Goal: Task Accomplishment & Management: Use online tool/utility

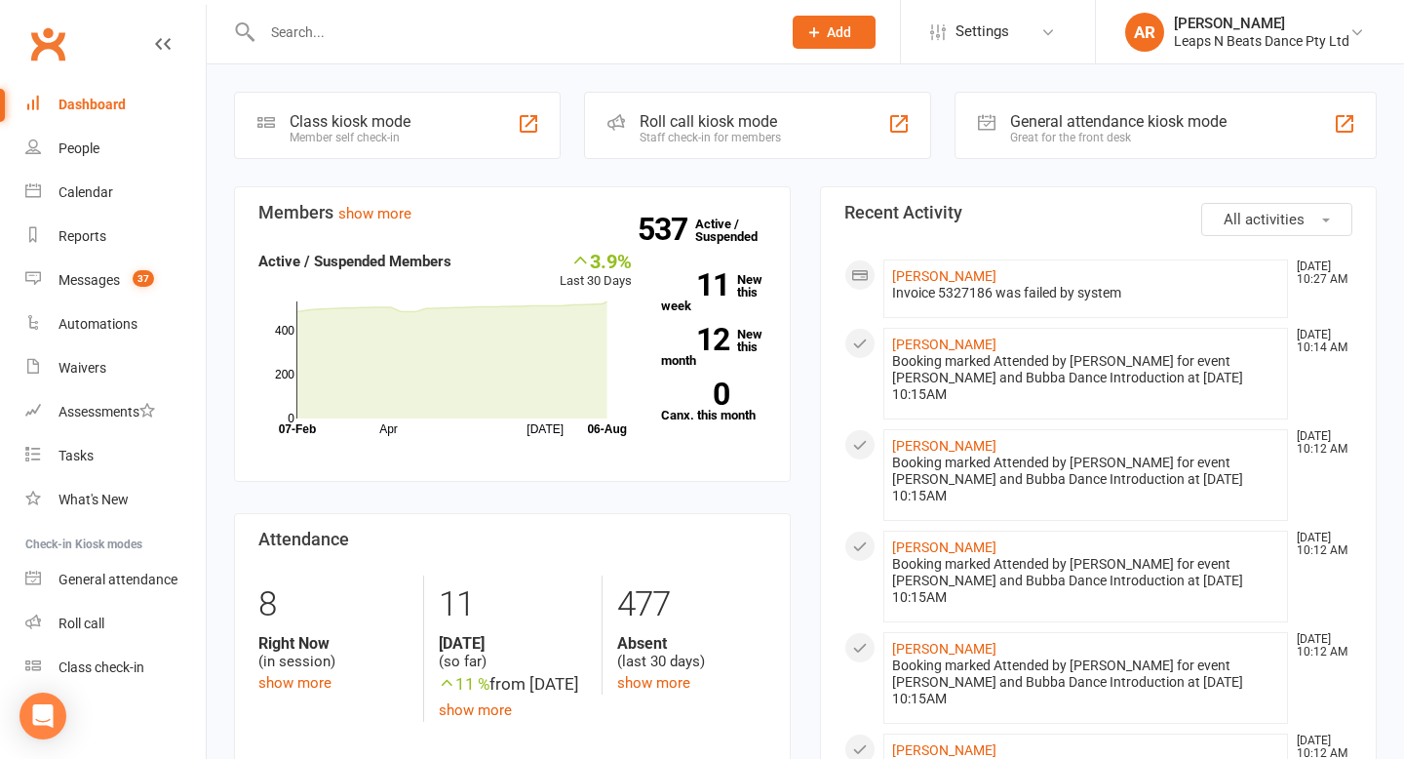
click at [155, 54] on link at bounding box center [163, 62] width 16 height 59
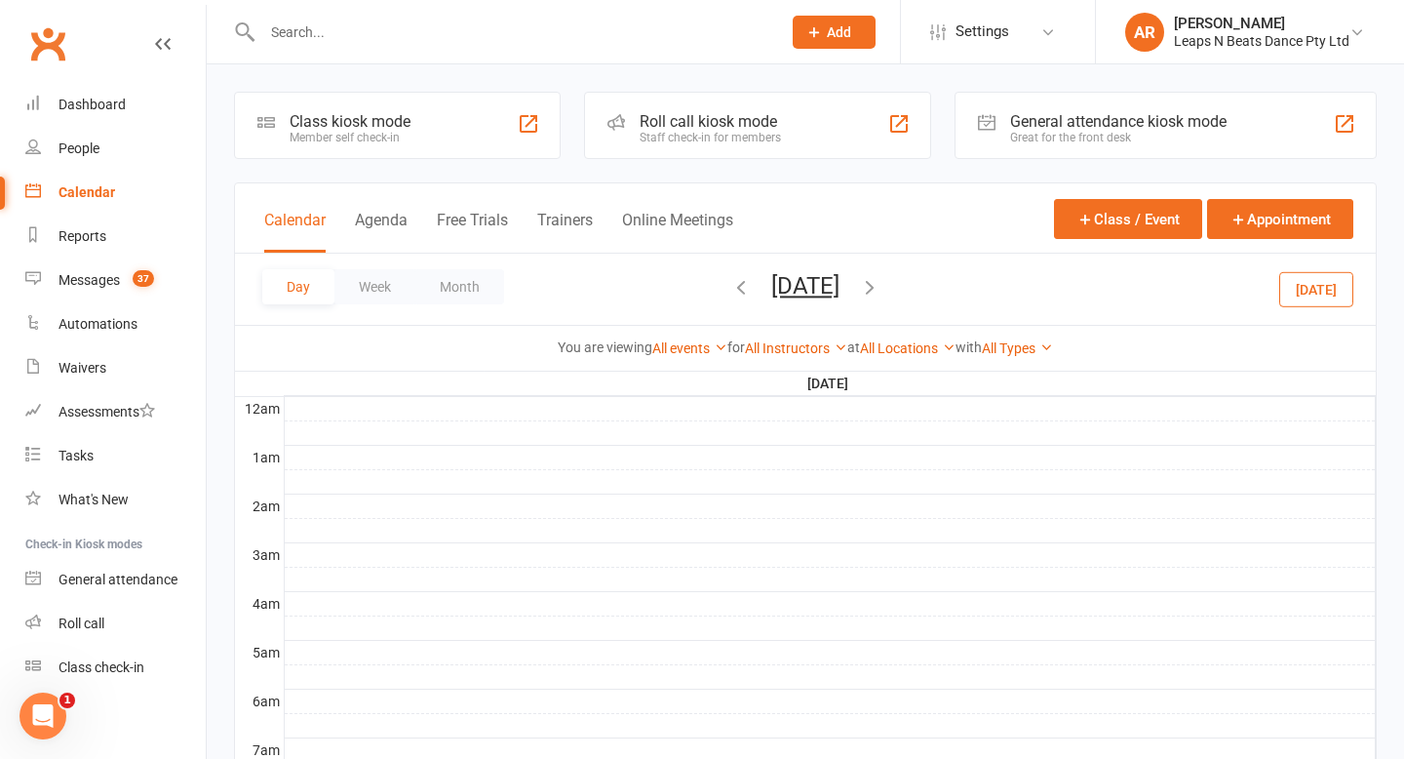
click at [84, 203] on link "Calendar" at bounding box center [115, 193] width 180 height 44
click at [439, 281] on button "Month" at bounding box center [459, 286] width 89 height 35
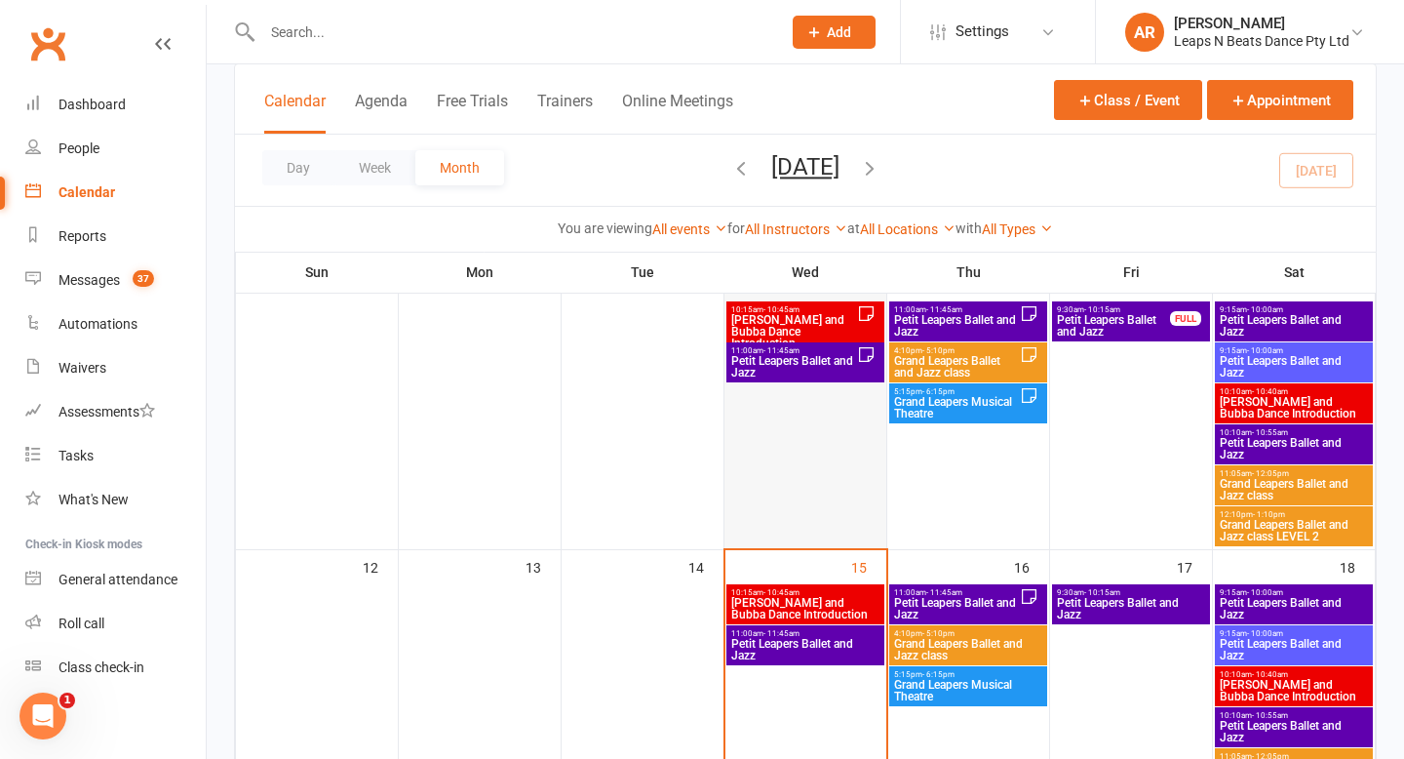
scroll to position [313, 0]
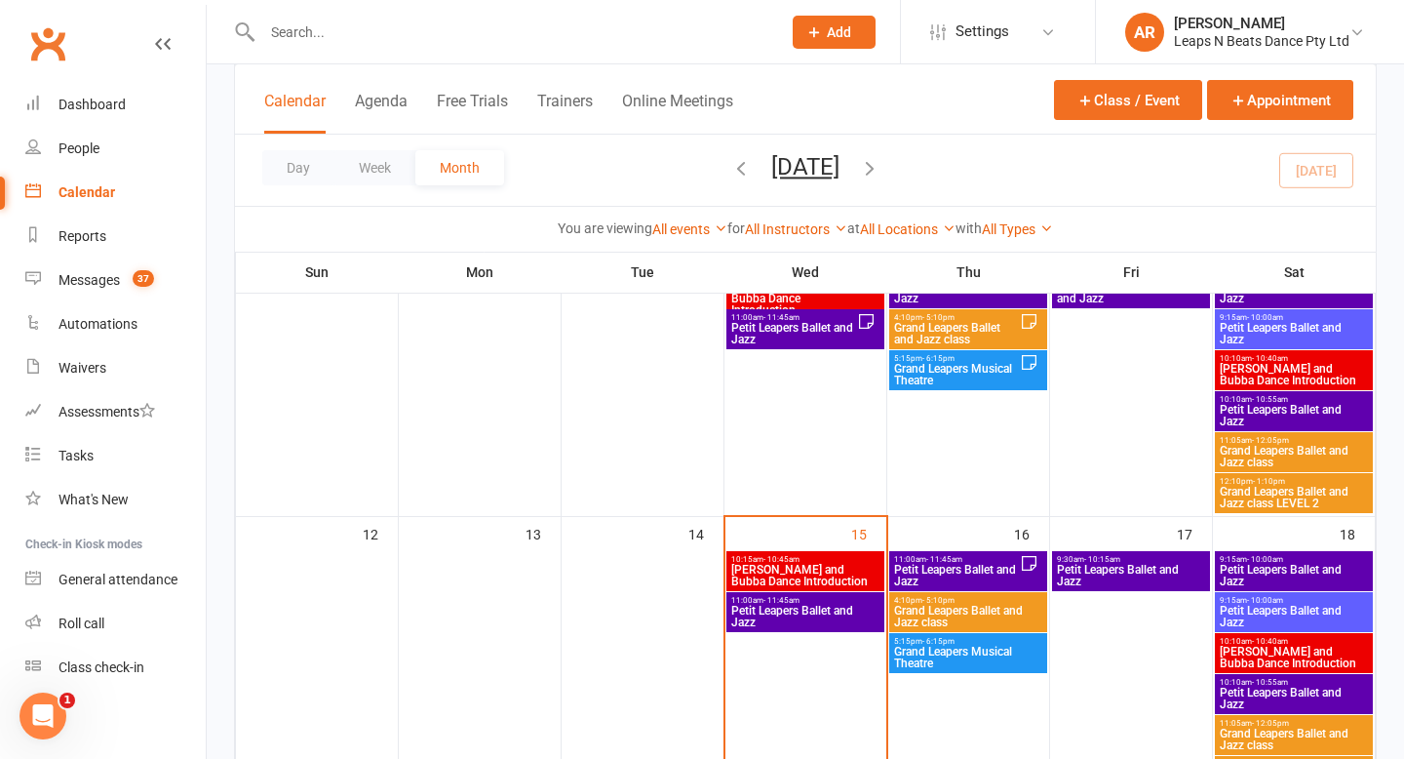
click at [841, 622] on span "Petit Leapers Ballet and Jazz" at bounding box center [805, 616] width 150 height 23
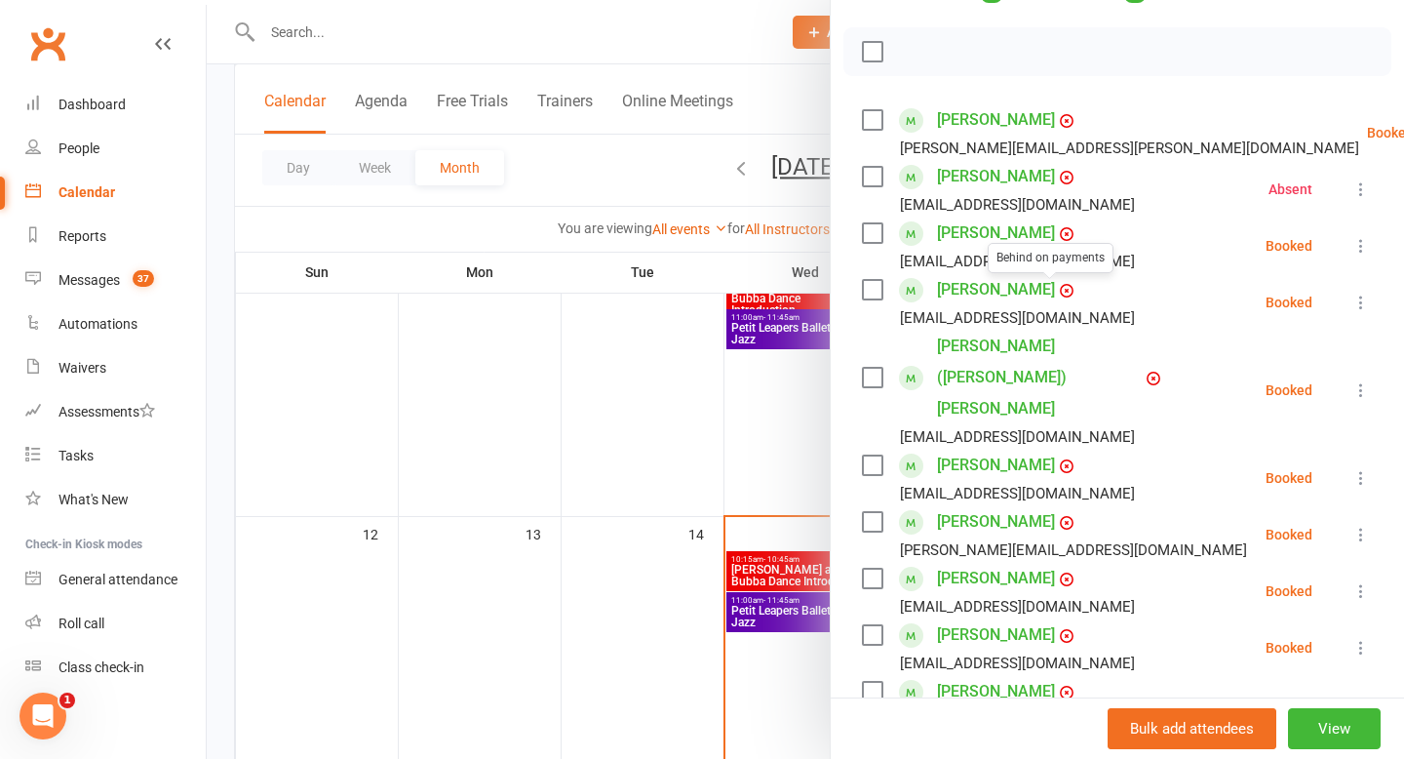
scroll to position [270, 0]
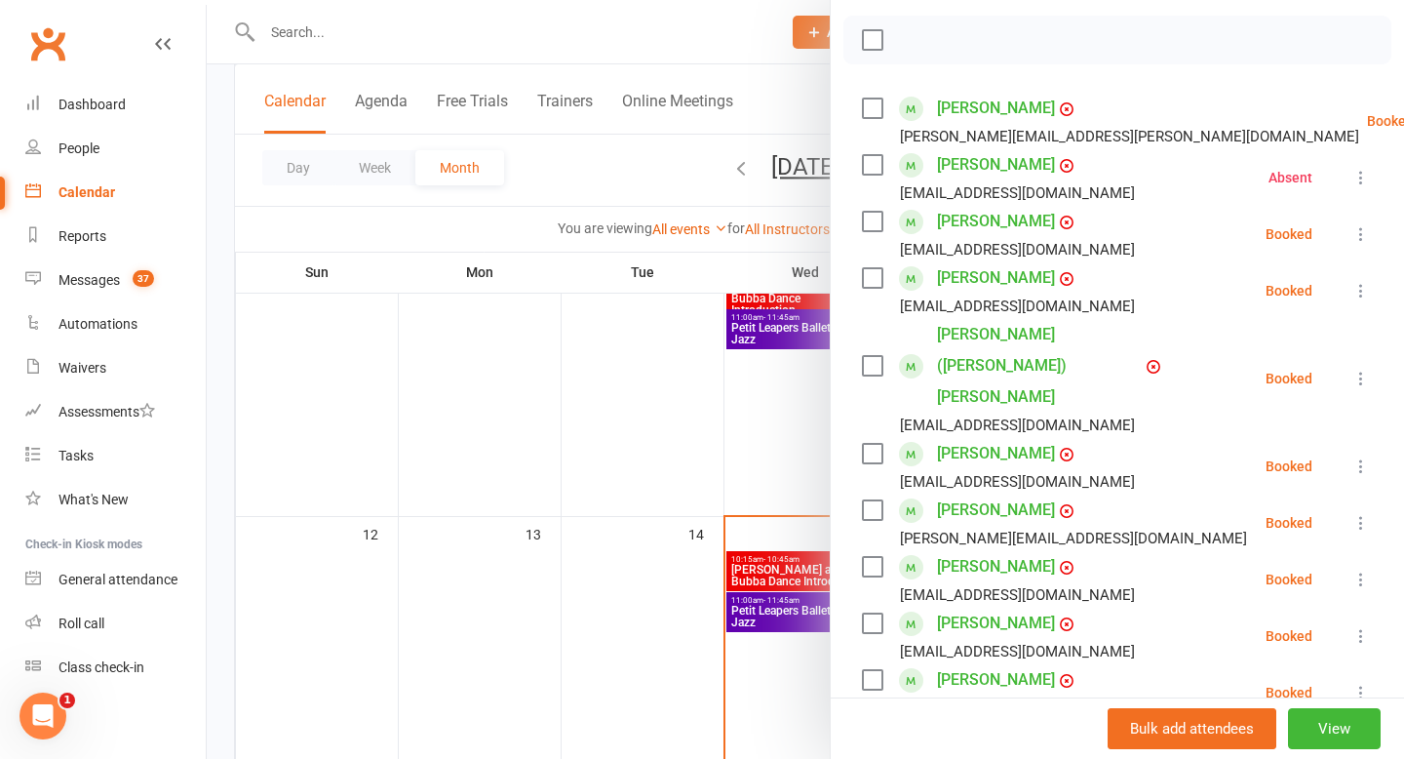
click at [1365, 608] on li "Selma Stammers sejla.alimanovic@gmail.com Booked More info Remove Check in Mark…" at bounding box center [1117, 636] width 511 height 57
click at [1364, 626] on icon at bounding box center [1362, 636] width 20 height 20
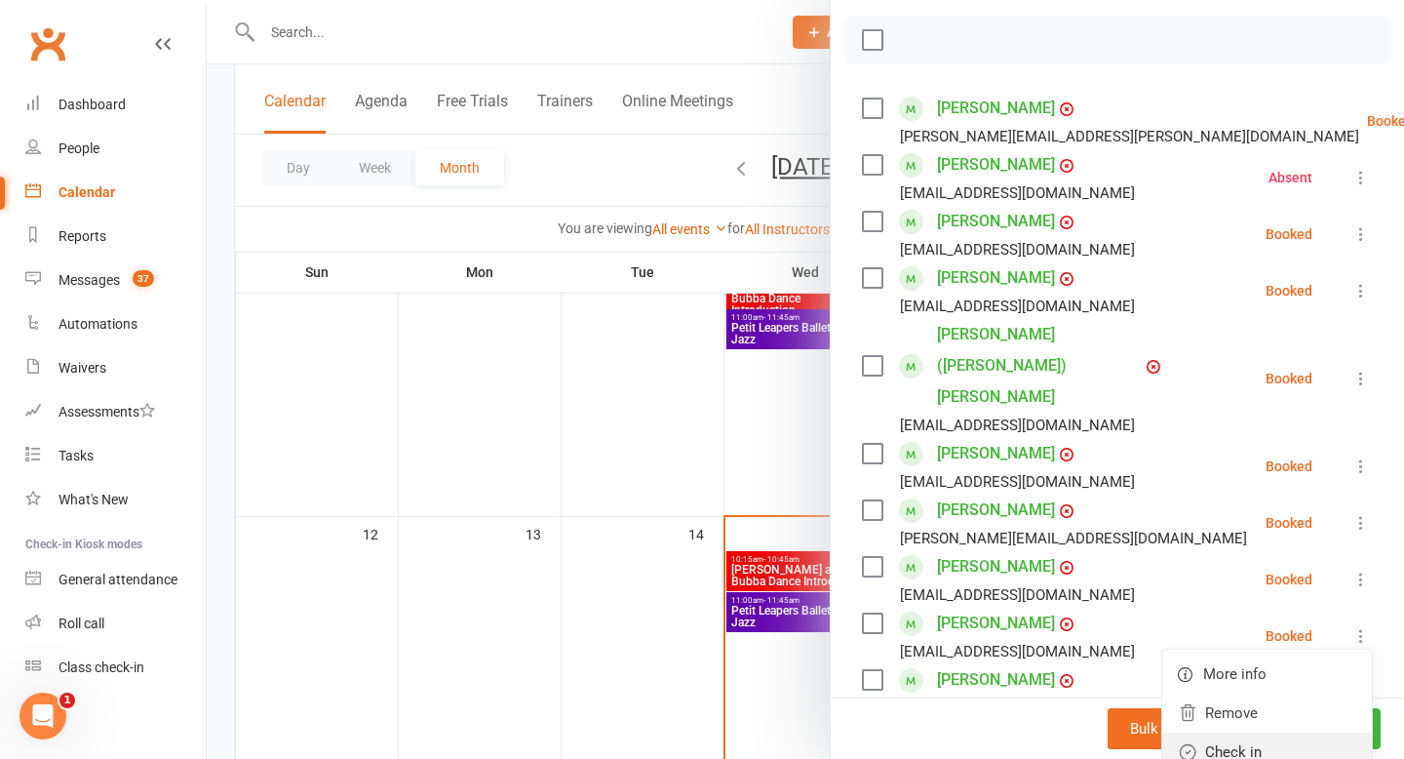
click at [1224, 732] on link "Check in" at bounding box center [1267, 751] width 210 height 39
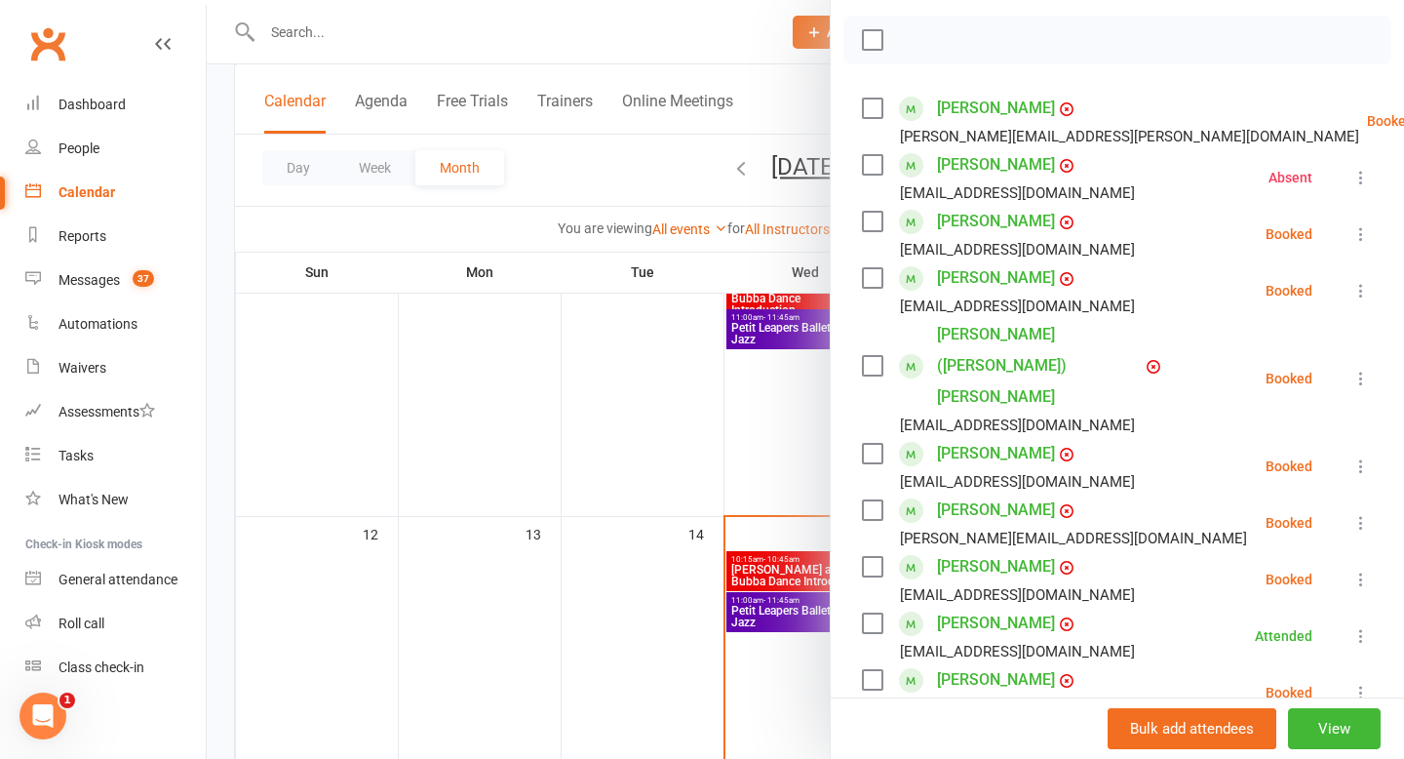
click at [1356, 369] on icon at bounding box center [1362, 379] width 20 height 20
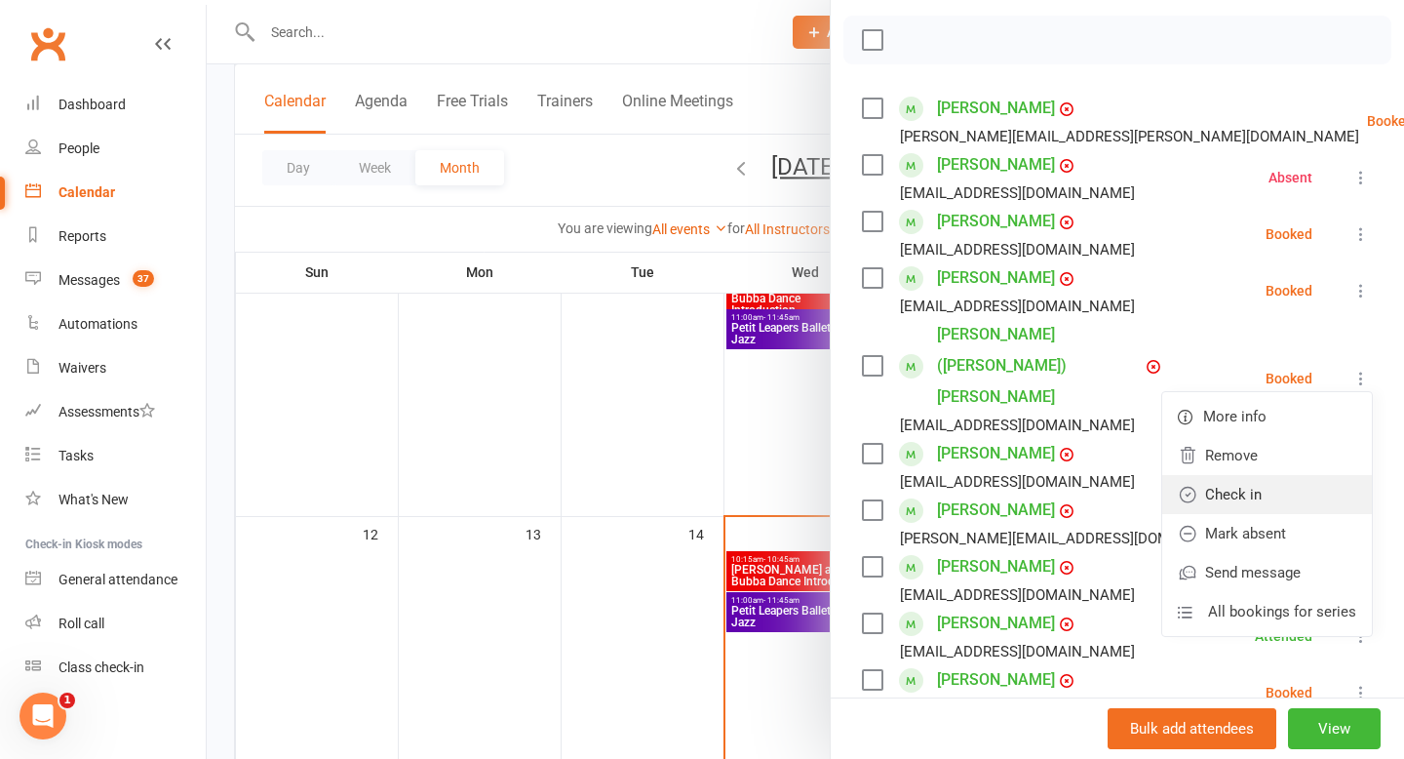
click at [1294, 475] on link "Check in" at bounding box center [1267, 494] width 210 height 39
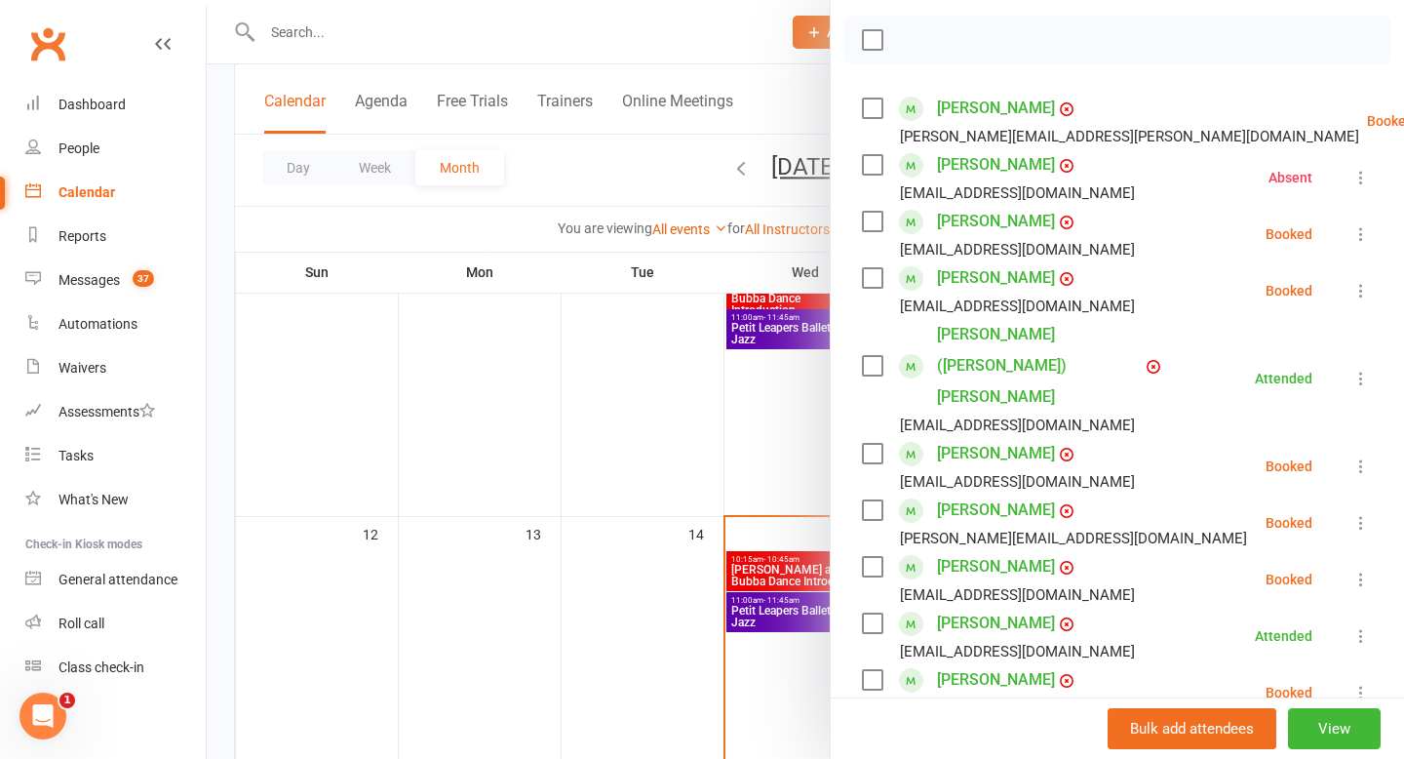
click at [1359, 570] on icon at bounding box center [1362, 580] width 20 height 20
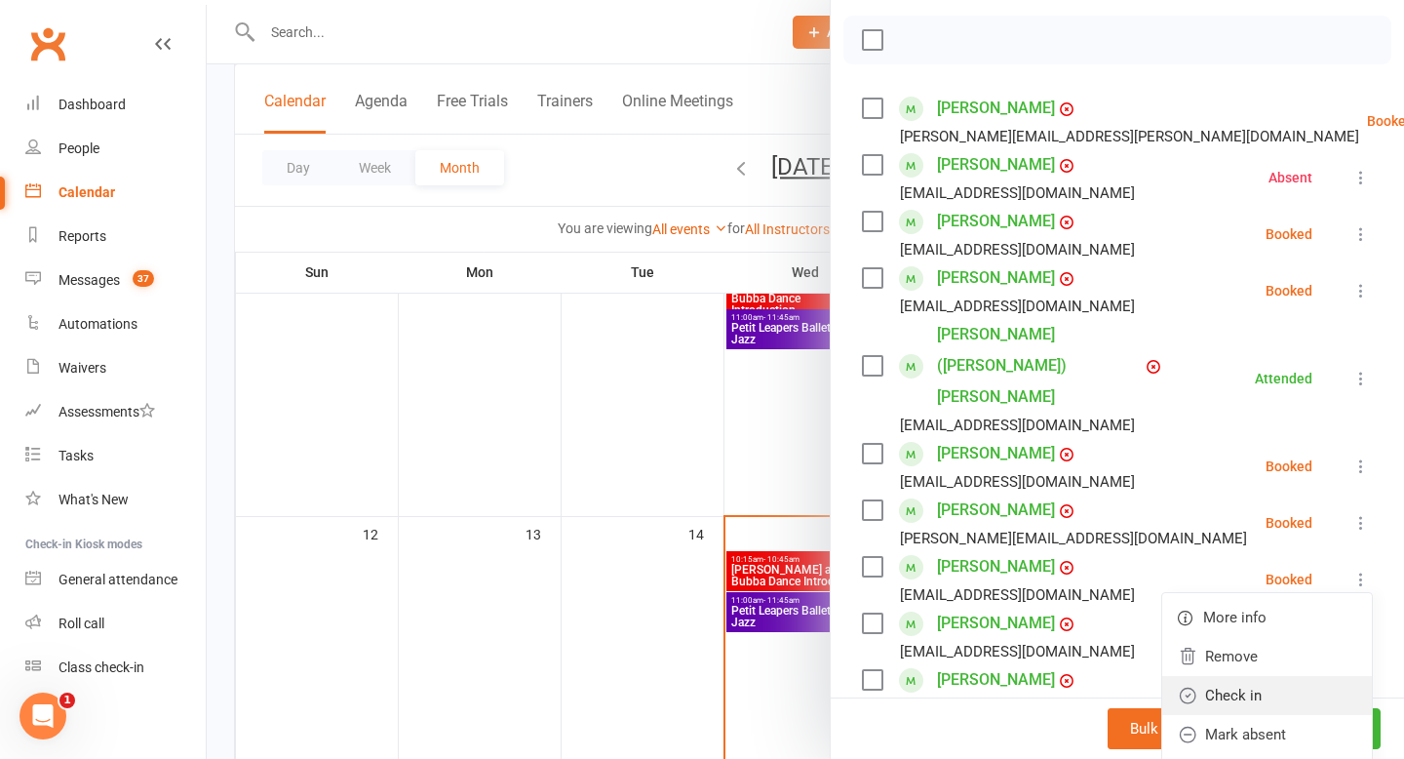
click at [1230, 676] on link "Check in" at bounding box center [1267, 695] width 210 height 39
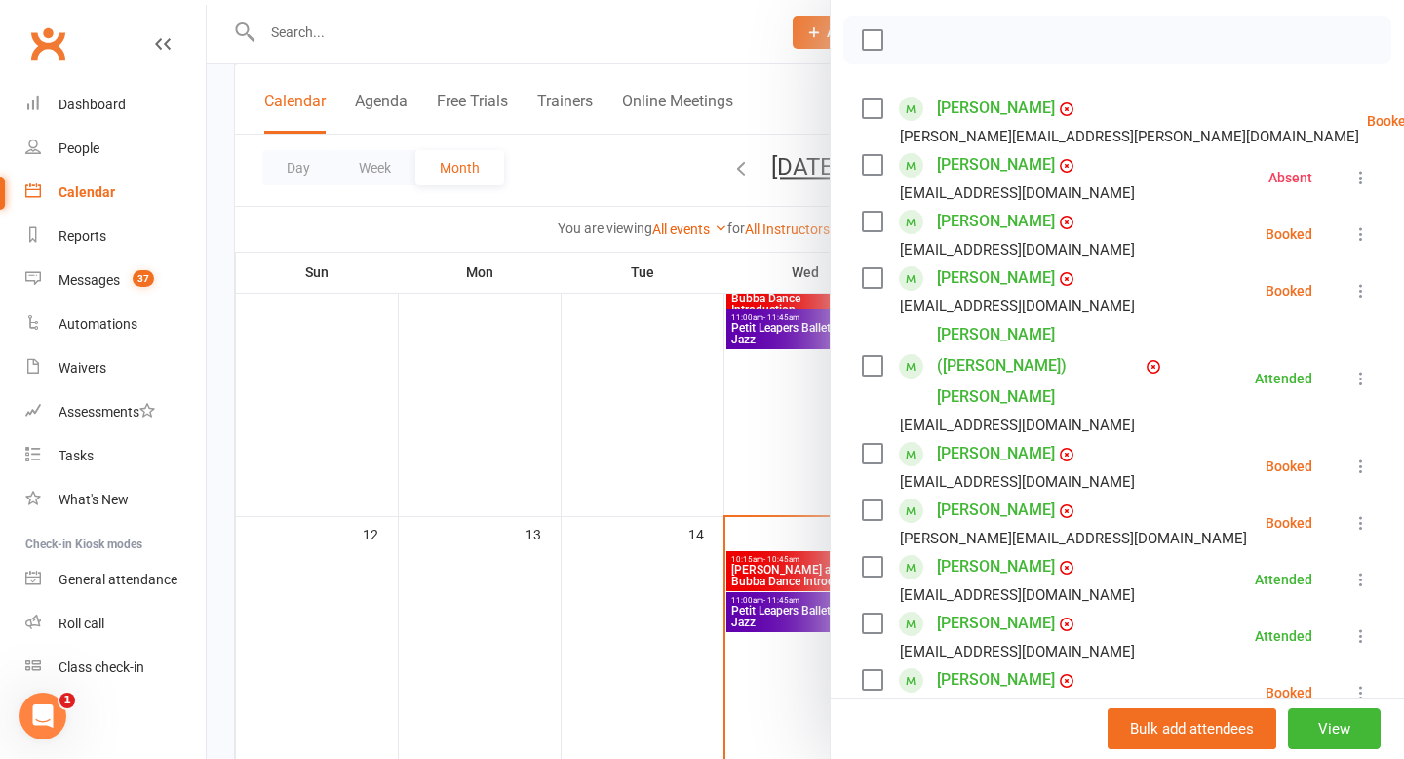
scroll to position [329, 0]
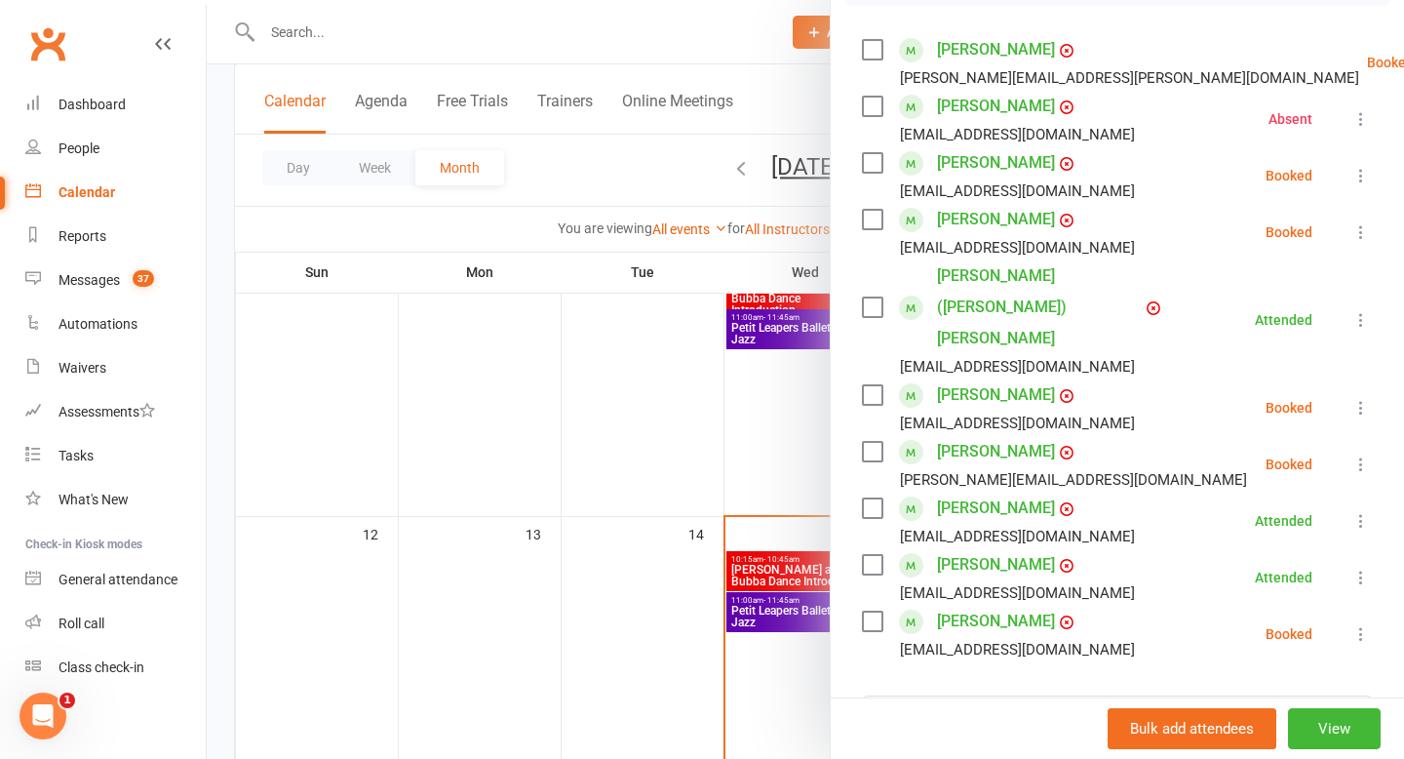
click at [1359, 624] on icon at bounding box center [1362, 634] width 20 height 20
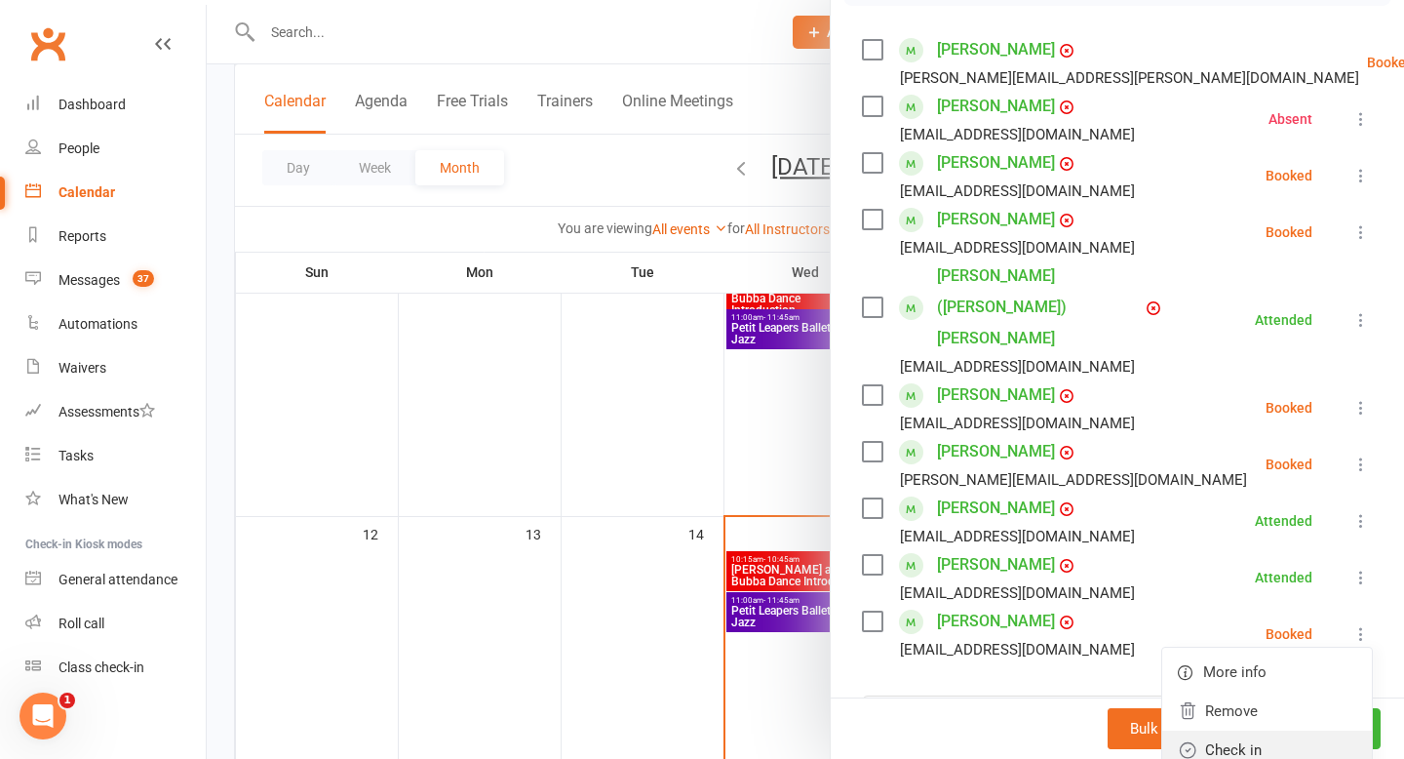
click at [1238, 730] on link "Check in" at bounding box center [1267, 749] width 210 height 39
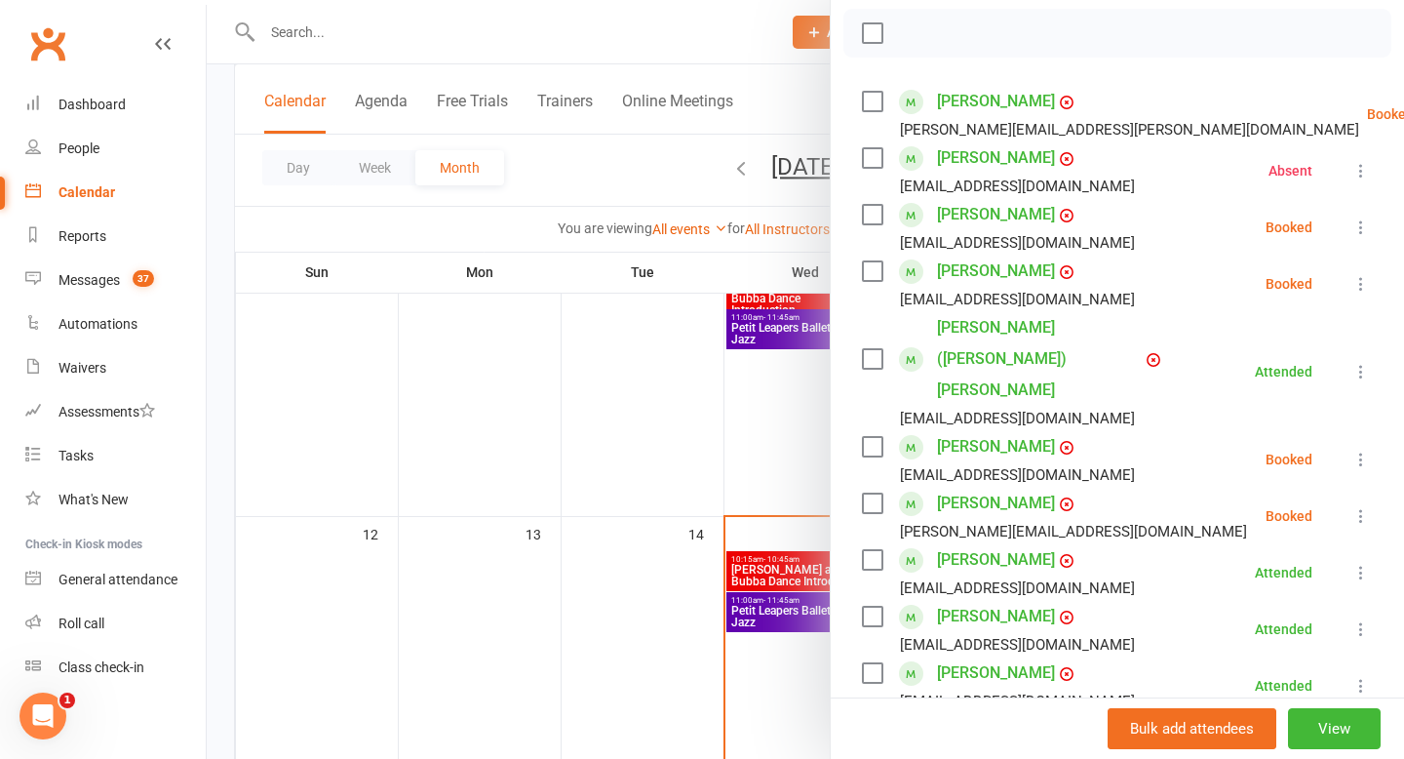
scroll to position [289, 0]
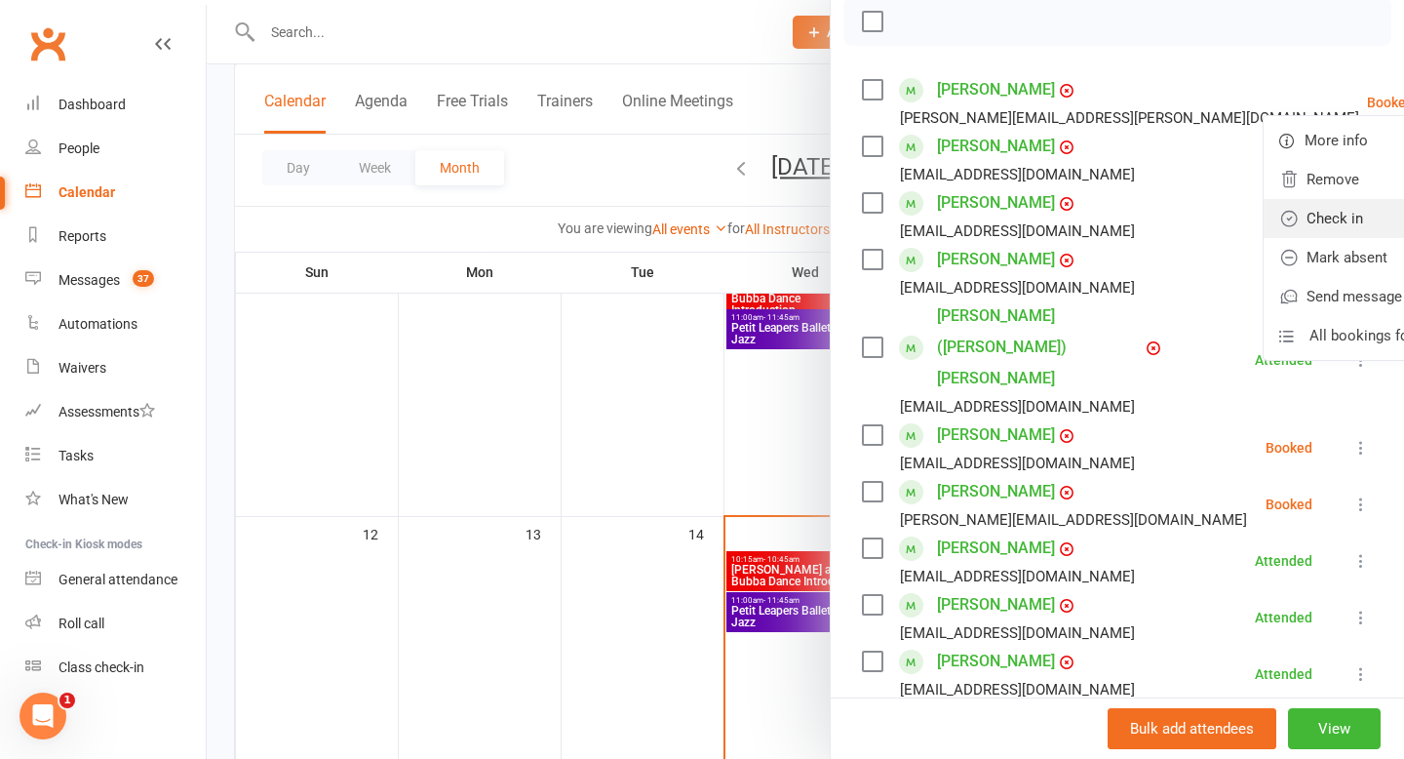
click at [1270, 223] on link "Check in" at bounding box center [1369, 218] width 210 height 39
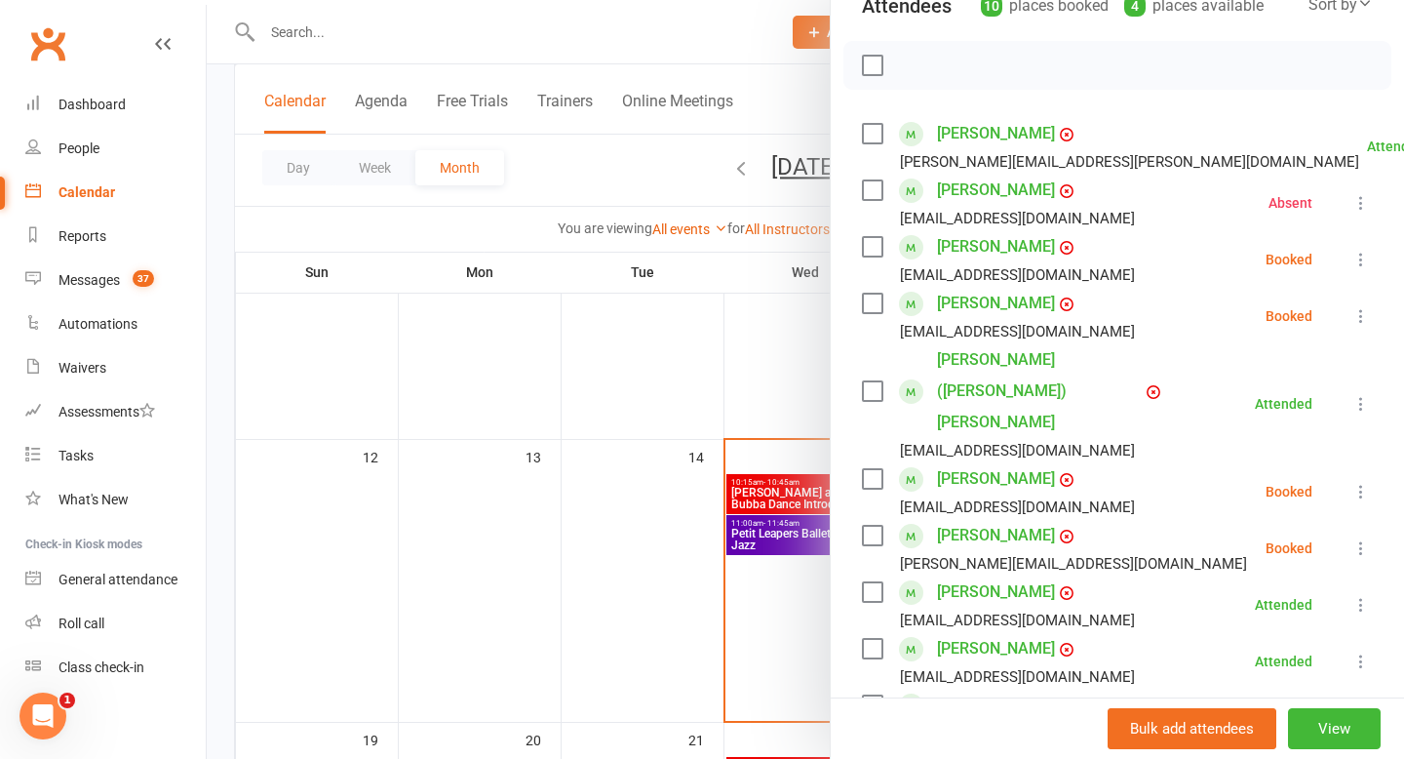
scroll to position [0, 0]
